Goal: Task Accomplishment & Management: Use online tool/utility

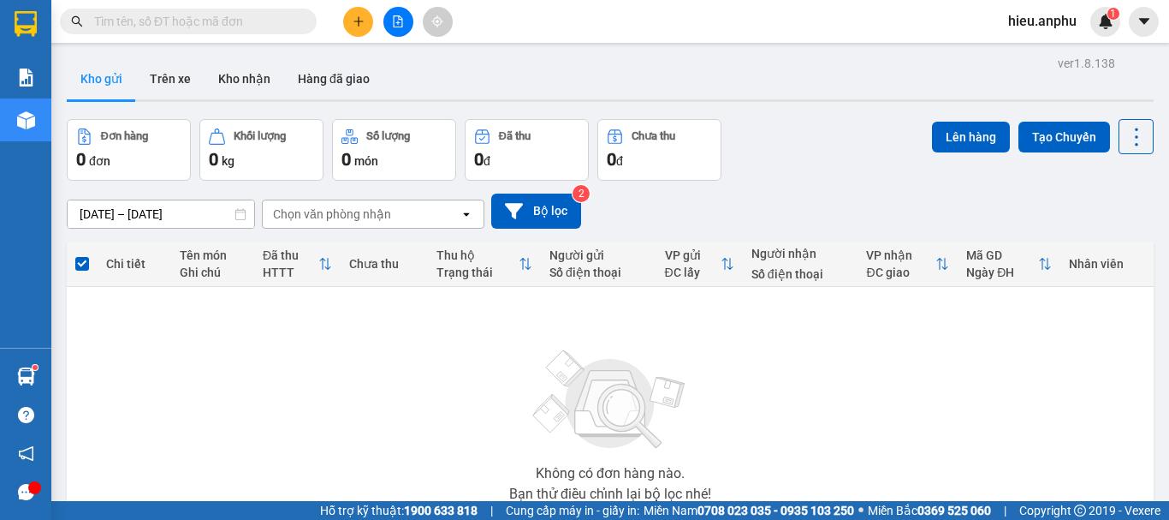
click at [390, 9] on button at bounding box center [398, 22] width 30 height 30
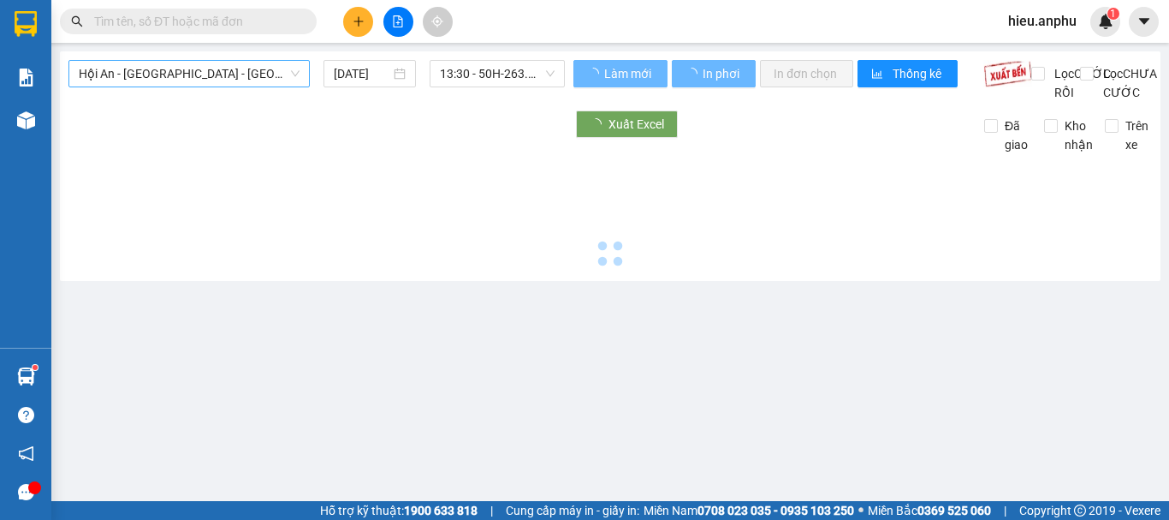
click at [175, 85] on span "Hội An - [GEOGRAPHIC_DATA] - [GEOGRAPHIC_DATA]" at bounding box center [189, 74] width 221 height 26
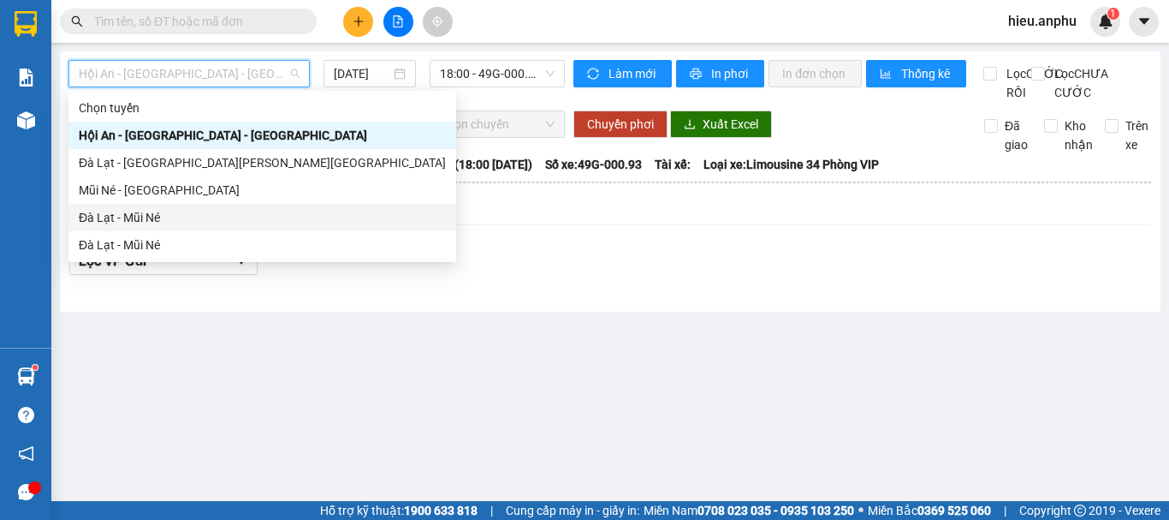
click at [117, 219] on div "Đà Lạt - Mũi Né" at bounding box center [262, 217] width 367 height 19
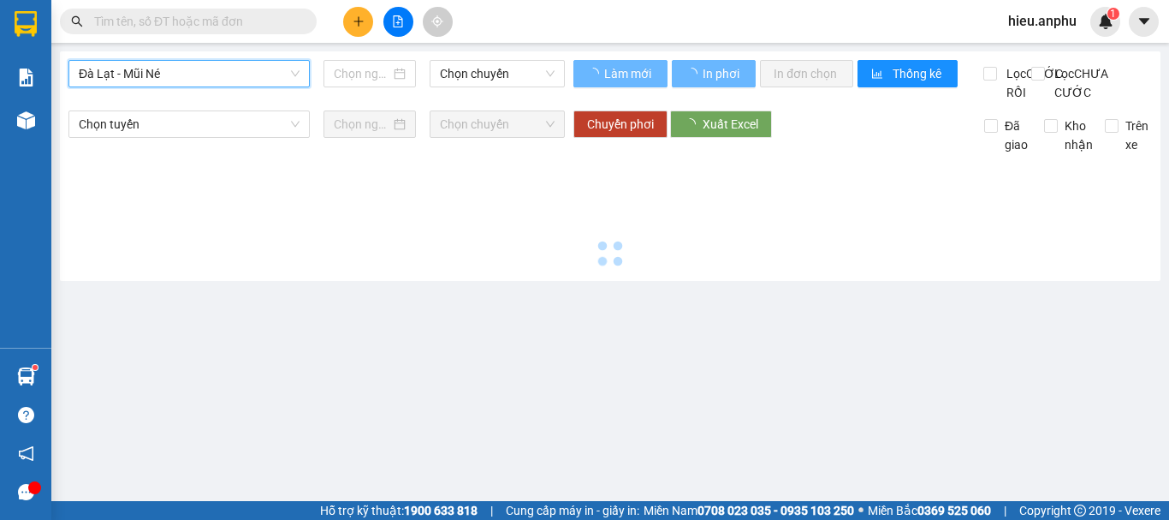
type input "[DATE]"
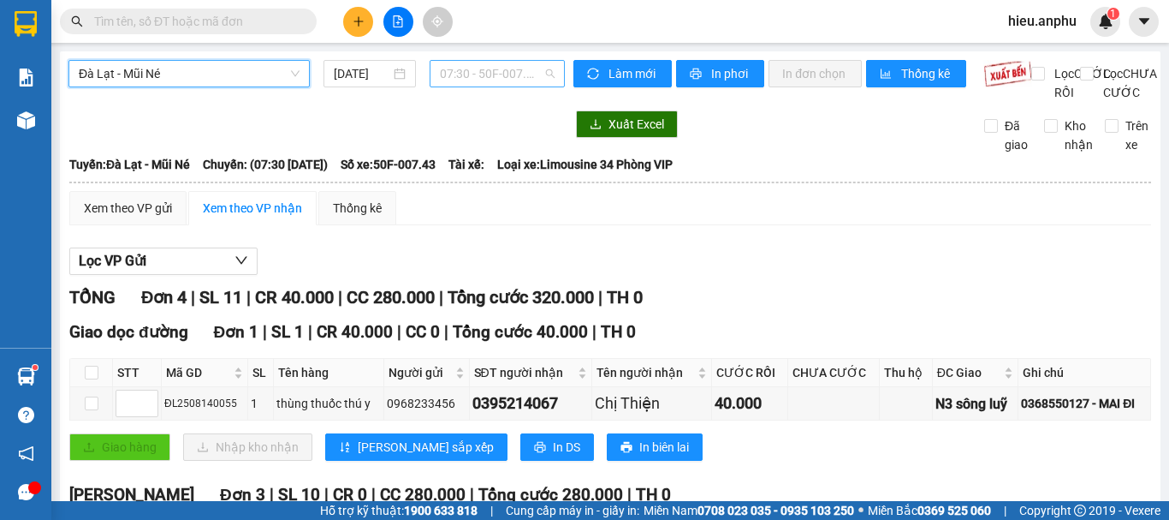
click at [501, 75] on span "07:30 - 50F-007.43" at bounding box center [497, 74] width 115 height 26
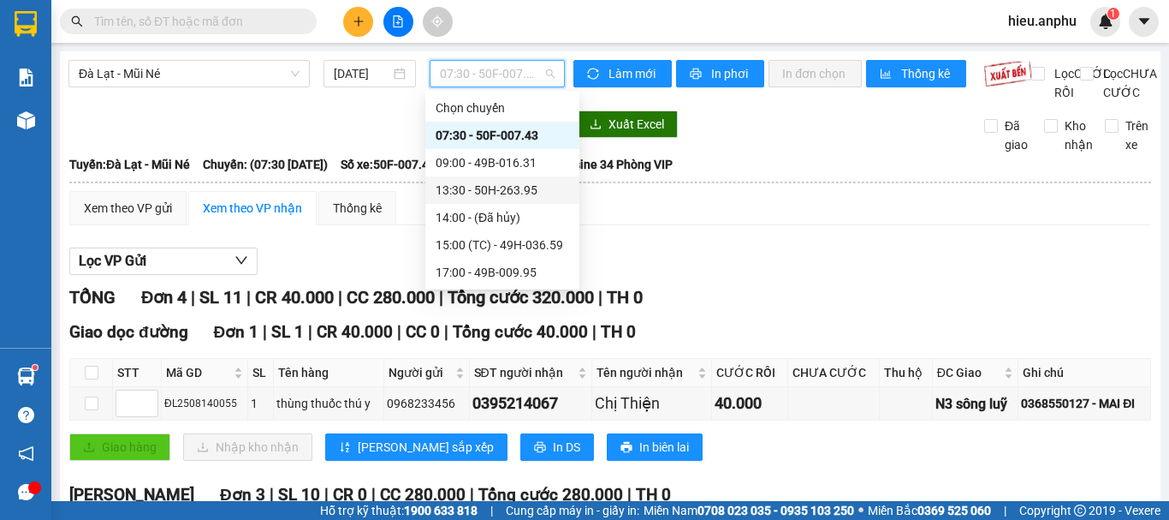
click at [472, 190] on div "13:30 - 50H-263.95" at bounding box center [503, 190] width 134 height 19
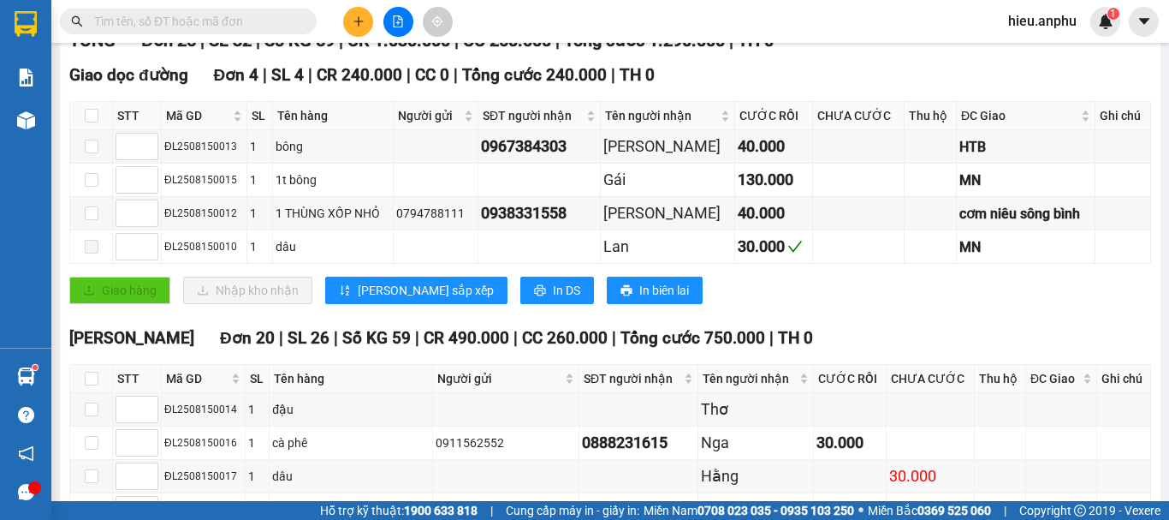
scroll to position [342, 0]
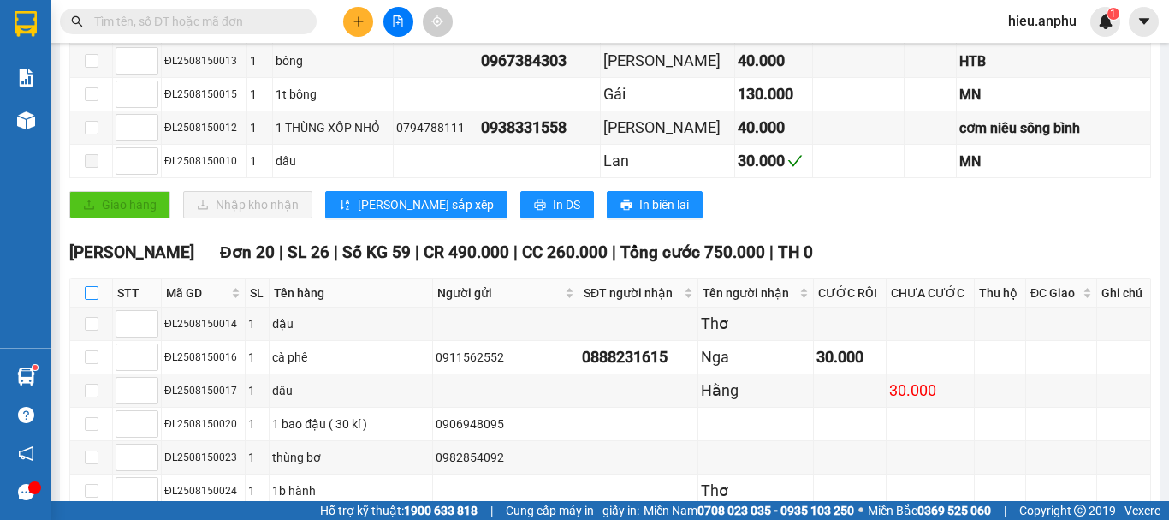
click at [95, 300] on input "checkbox" at bounding box center [92, 293] width 14 height 14
checkbox input "true"
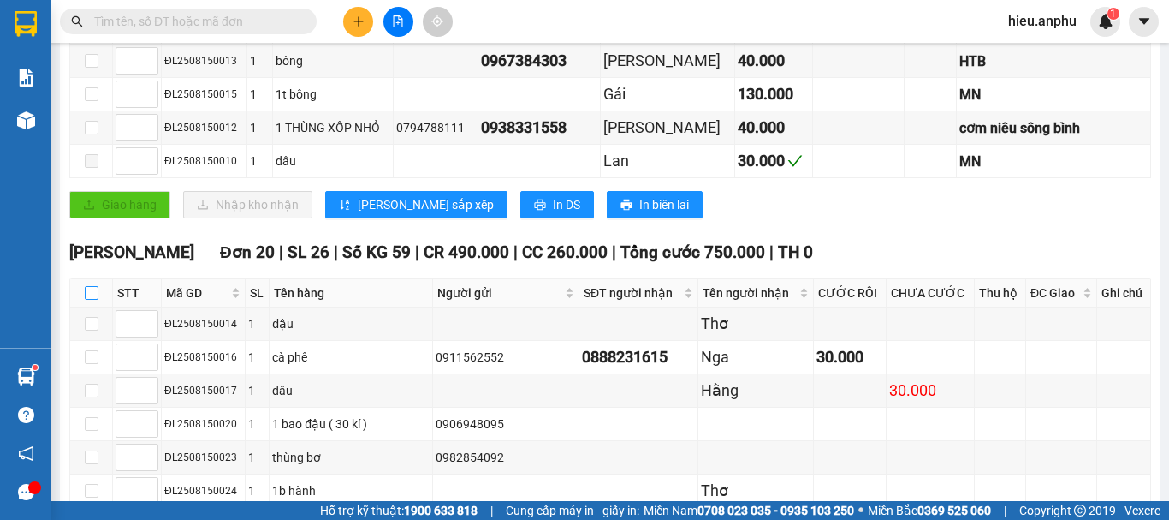
checkbox input "true"
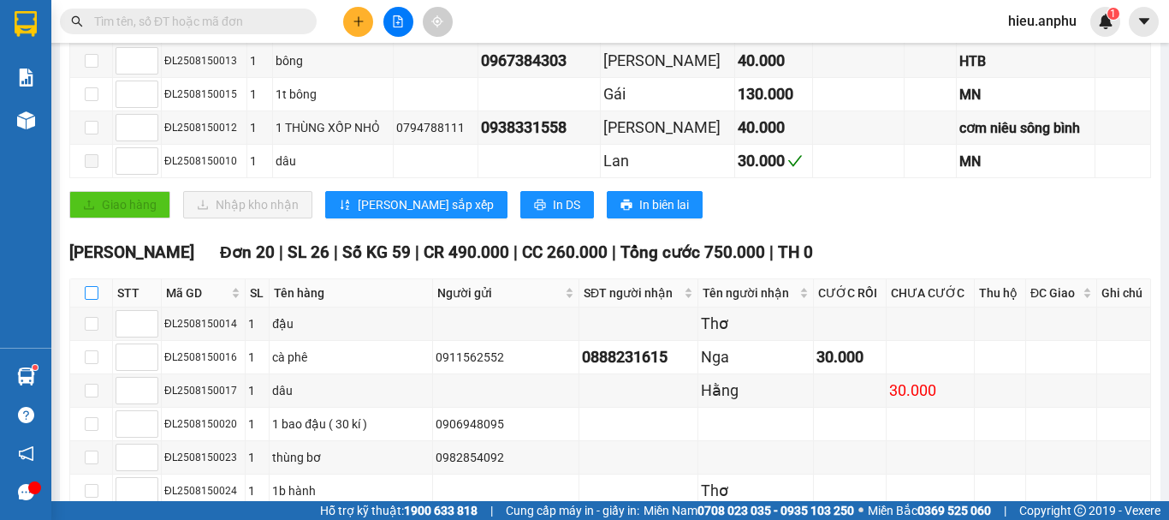
checkbox input "true"
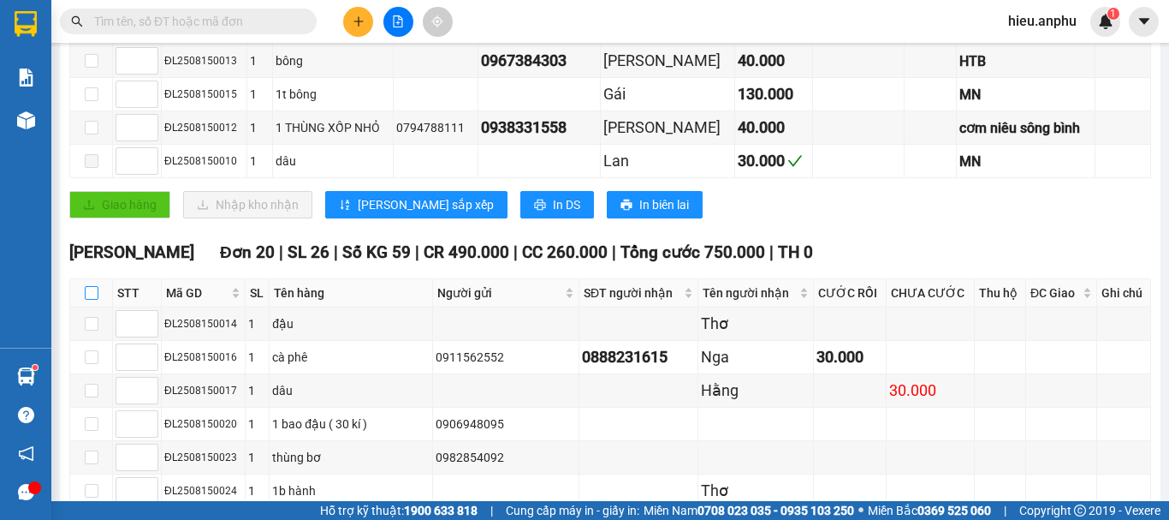
checkbox input "true"
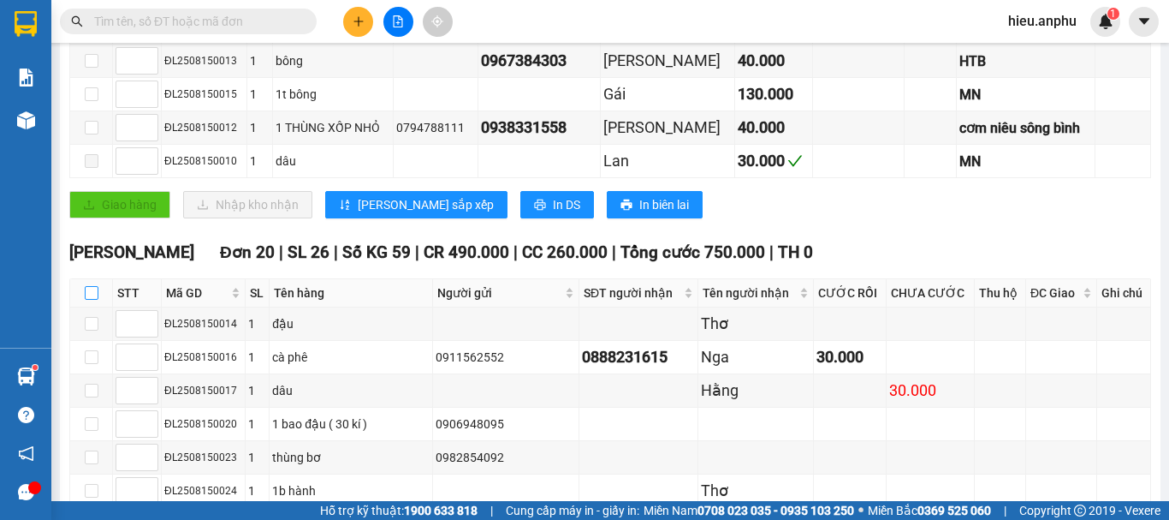
checkbox input "true"
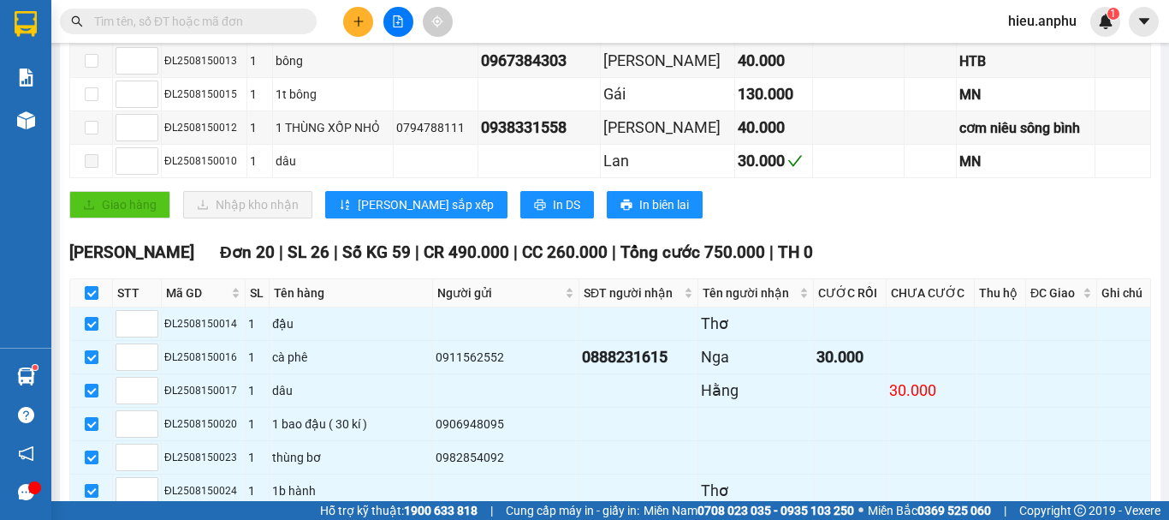
scroll to position [685, 0]
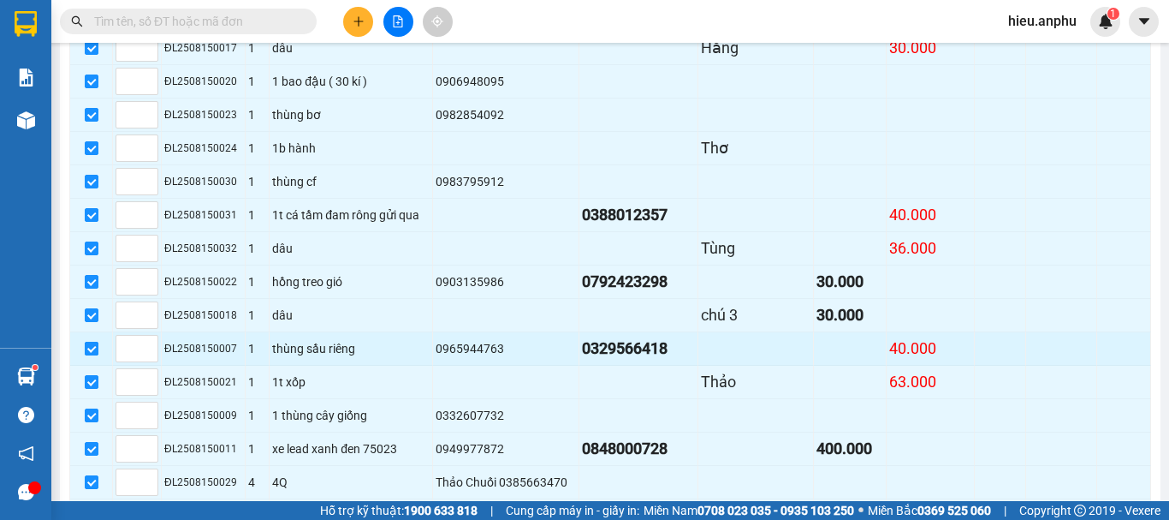
click at [89, 355] on input "checkbox" at bounding box center [92, 348] width 14 height 14
checkbox input "false"
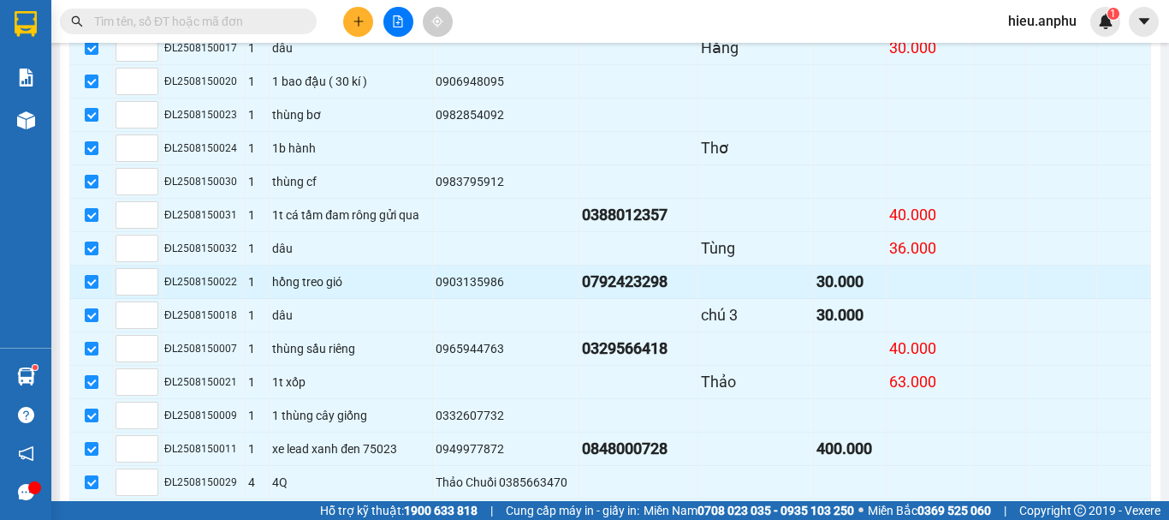
checkbox input "false"
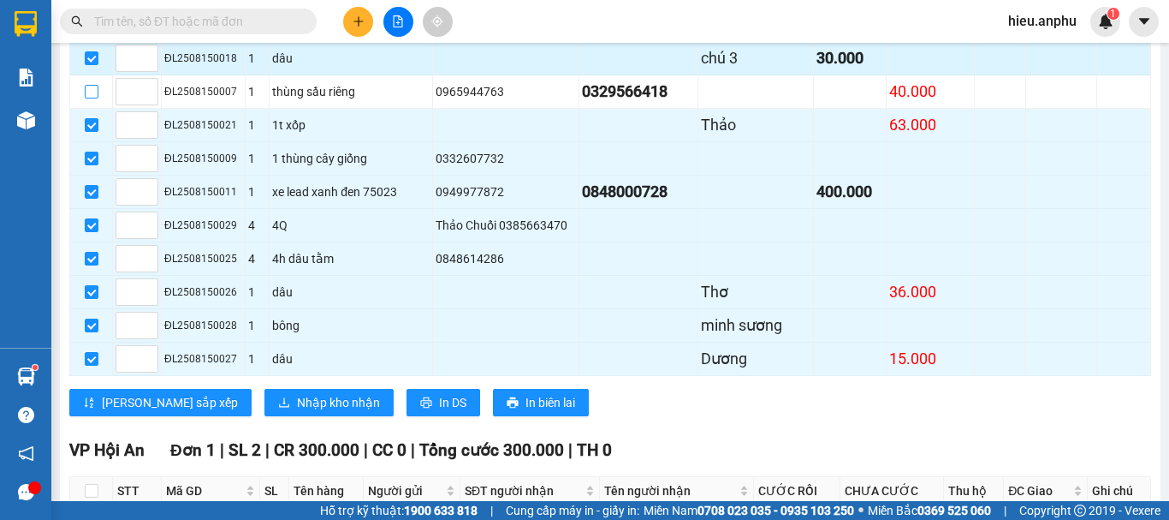
scroll to position [1086, 0]
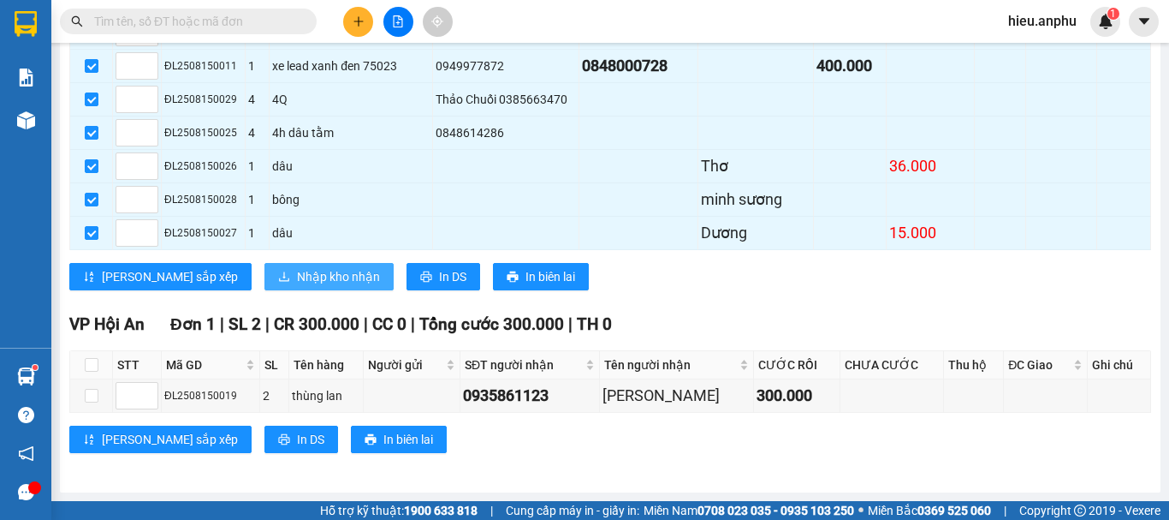
click at [297, 276] on span "Nhập kho nhận" at bounding box center [338, 276] width 83 height 19
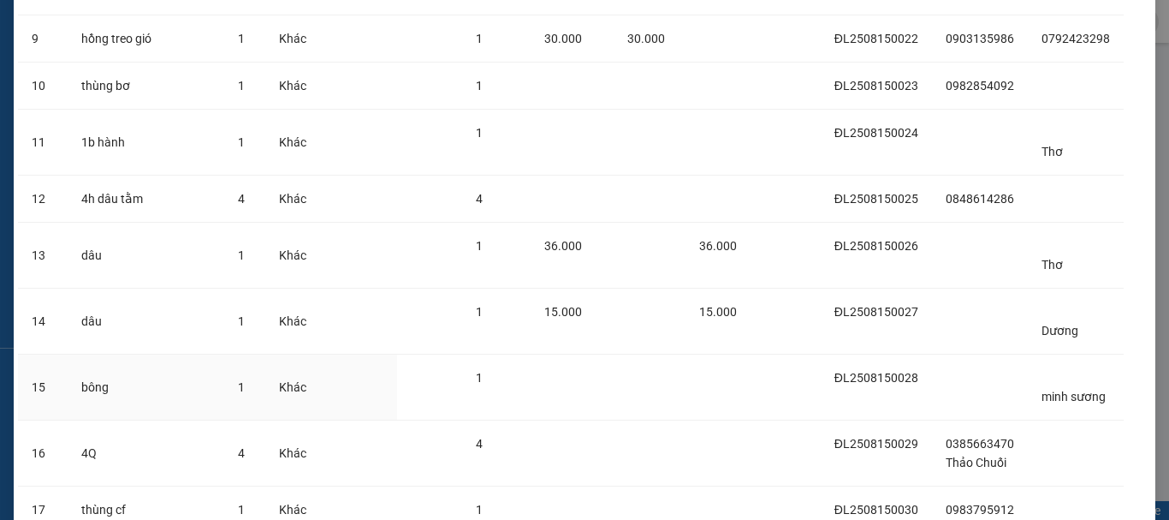
scroll to position [870, 0]
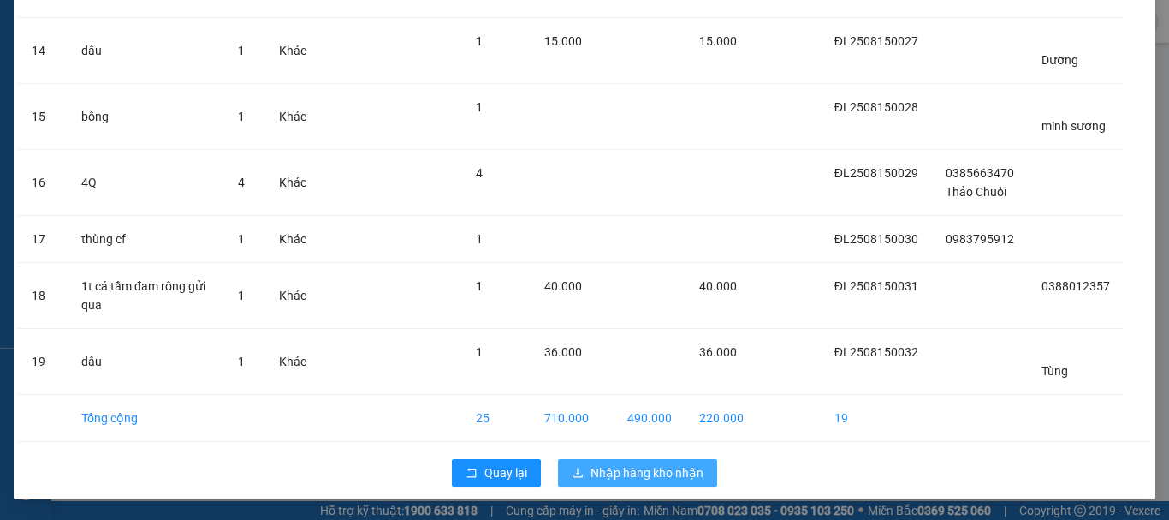
click at [620, 465] on span "Nhập hàng kho nhận" at bounding box center [647, 472] width 113 height 19
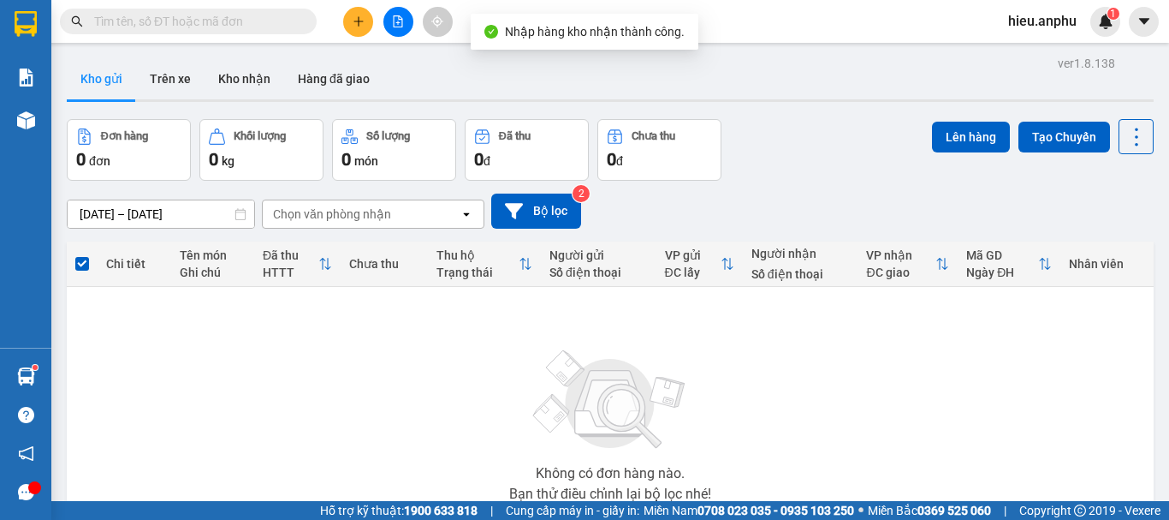
click at [394, 20] on icon "file-add" at bounding box center [398, 21] width 9 height 12
